Goal: Information Seeking & Learning: Learn about a topic

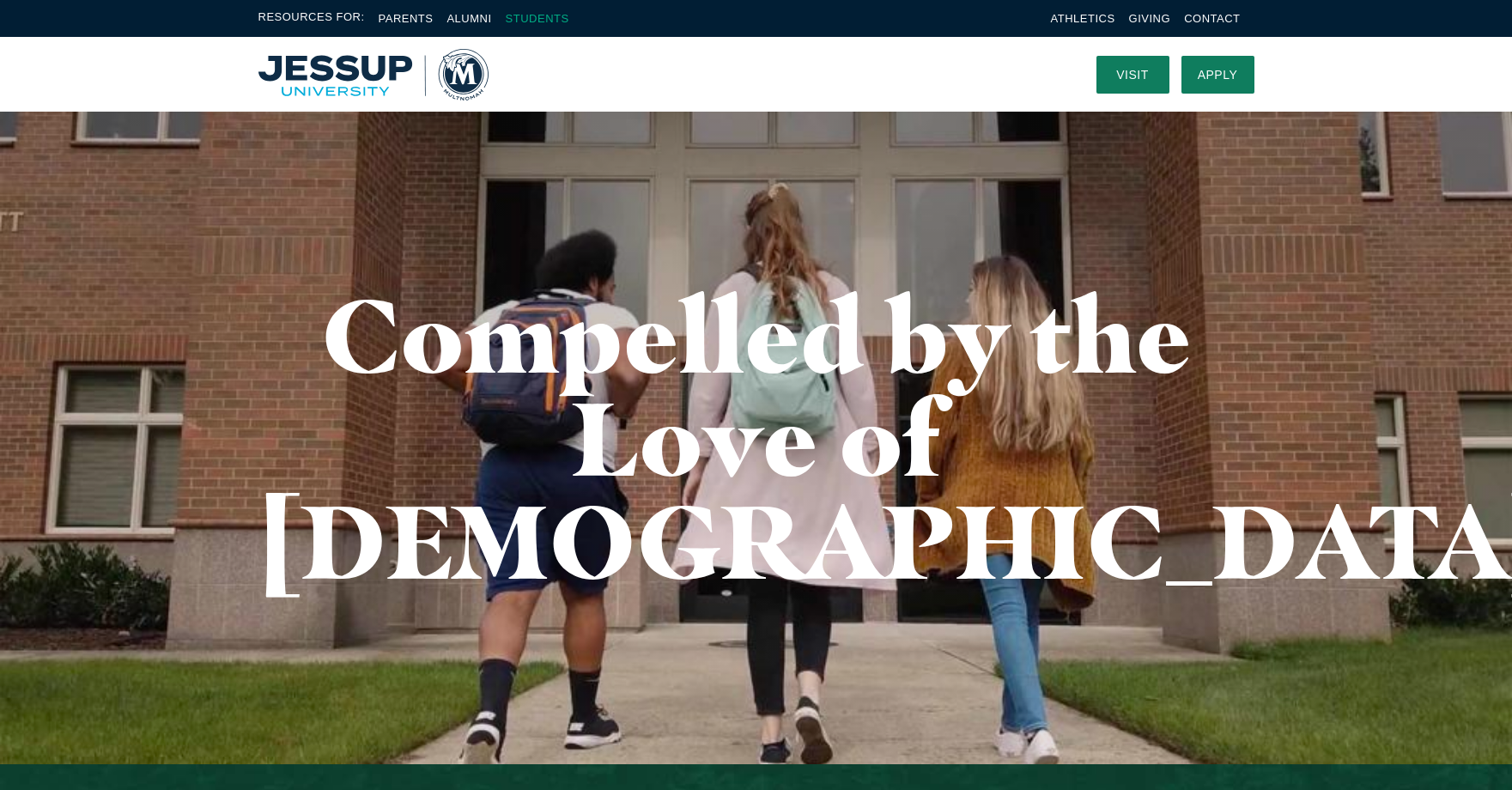
click at [524, 17] on link "Students" at bounding box center [537, 18] width 63 height 13
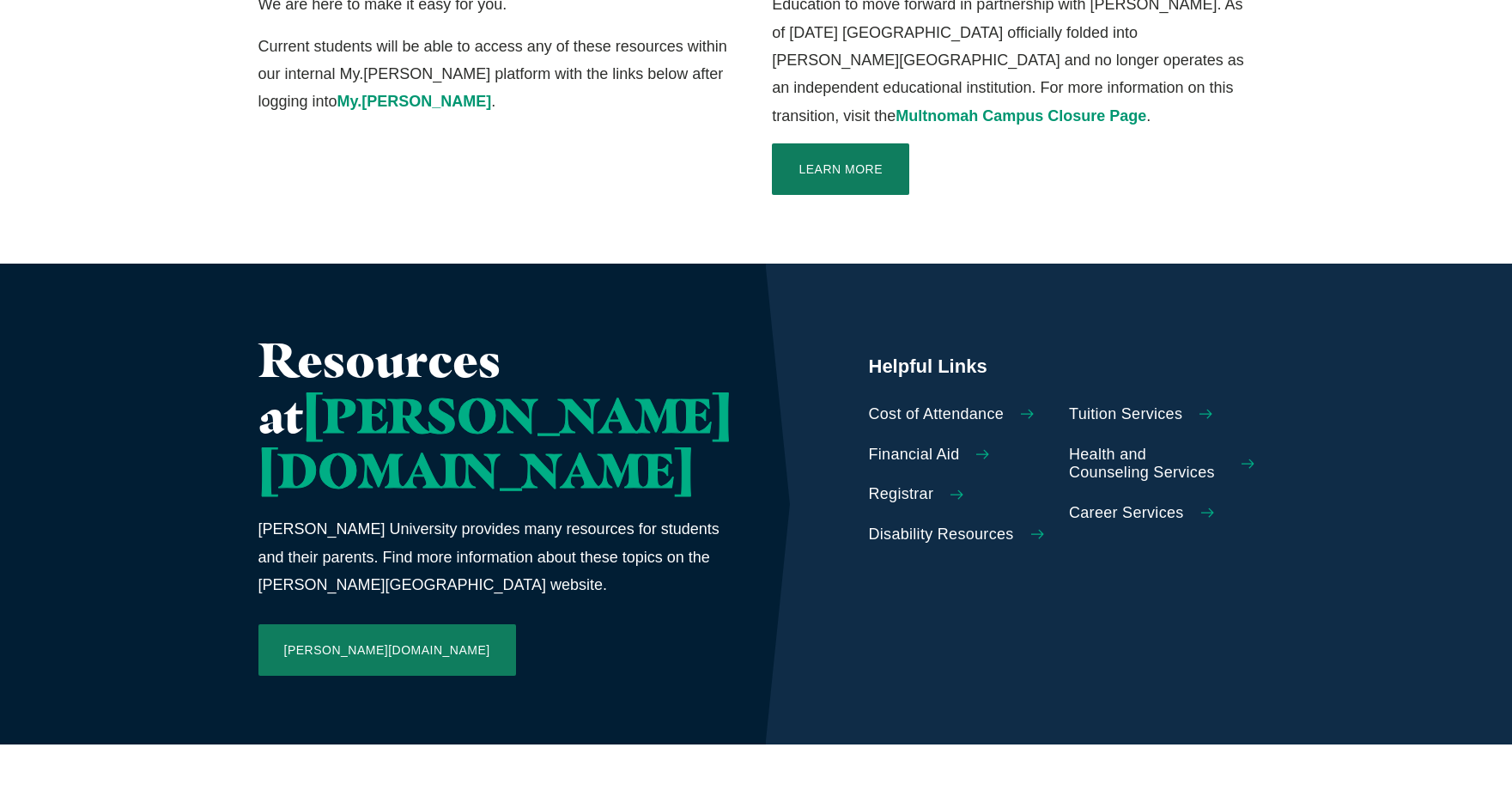
scroll to position [581, 0]
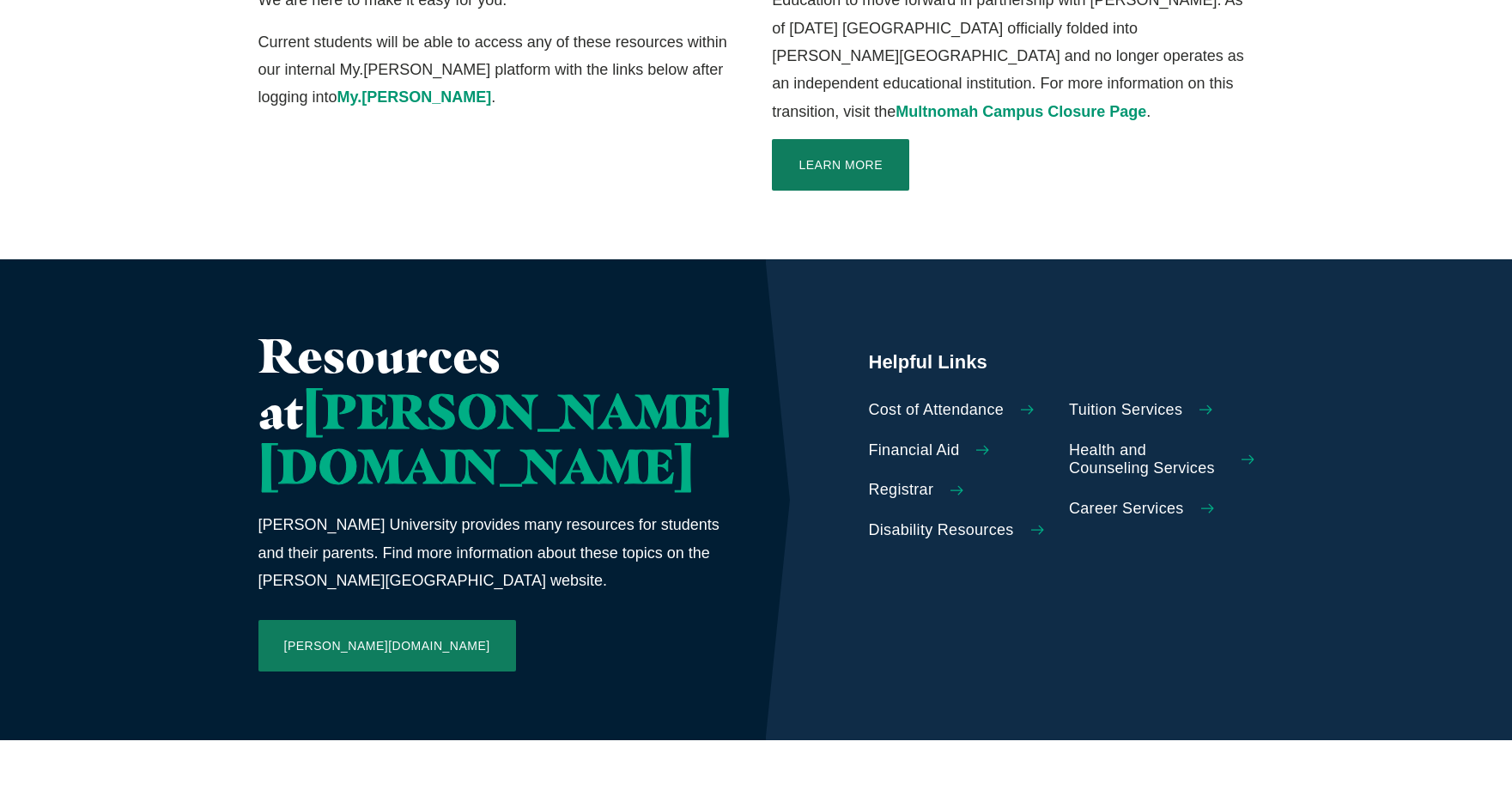
click at [898, 401] on span "Cost of Attendance" at bounding box center [936, 410] width 136 height 19
